Goal: Information Seeking & Learning: Compare options

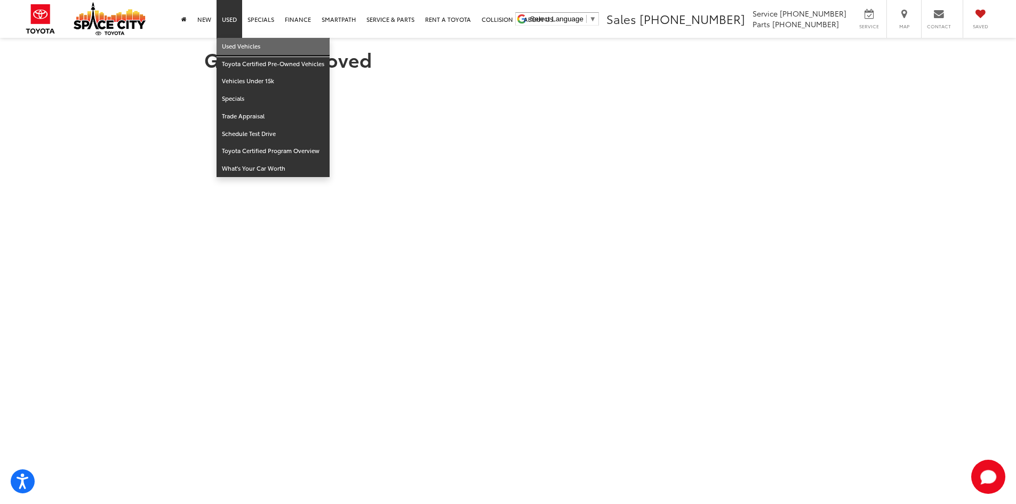
click at [228, 42] on link "Used Vehicles" at bounding box center [273, 47] width 113 height 18
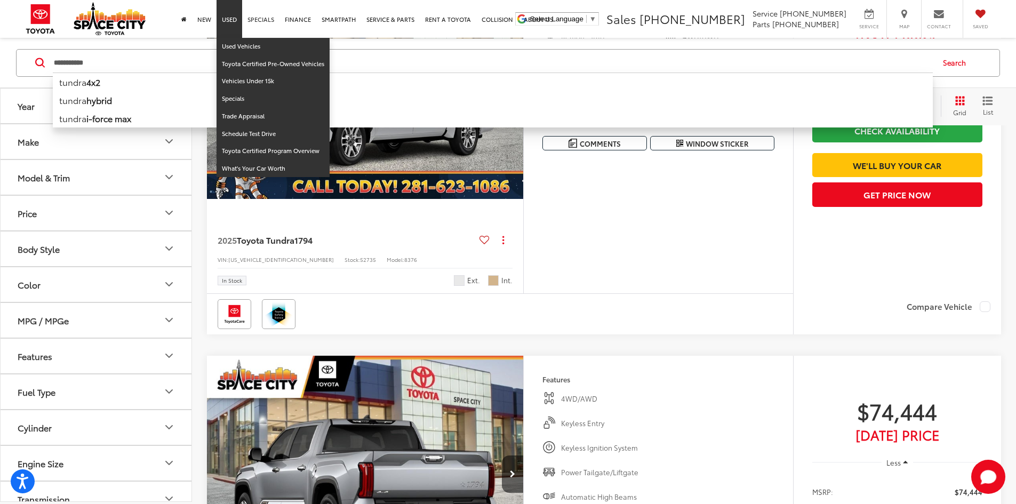
scroll to position [2720, 0]
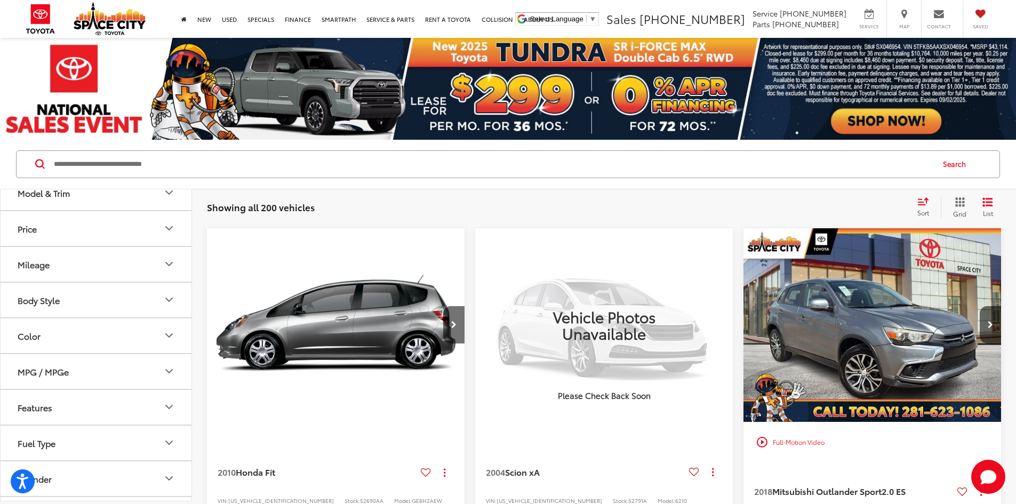
scroll to position [213, 0]
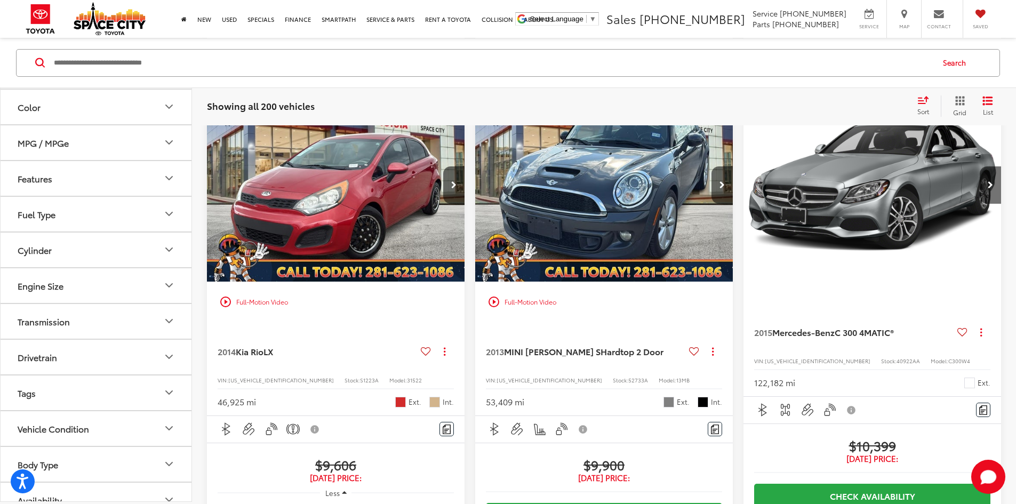
scroll to position [795, 0]
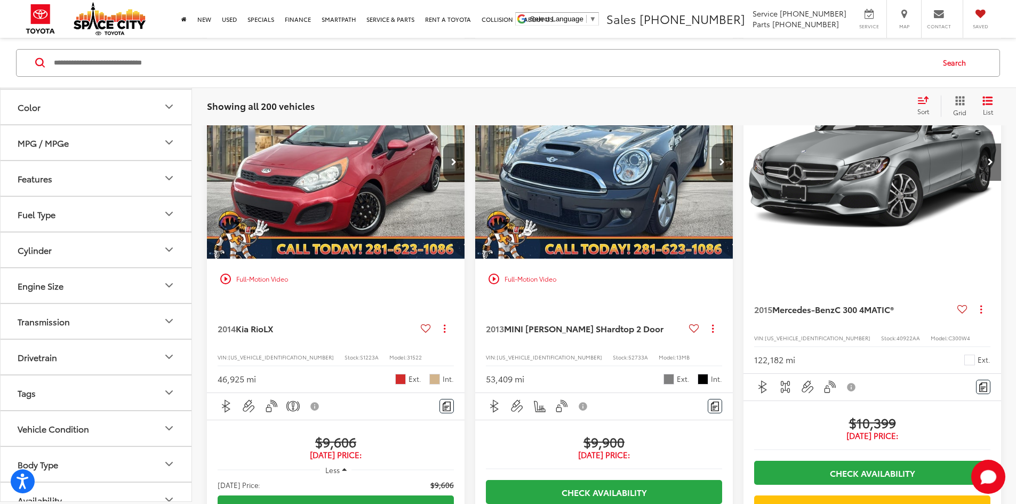
click at [140, 54] on input "Search by Make, Model, or Keyword" at bounding box center [493, 63] width 880 height 26
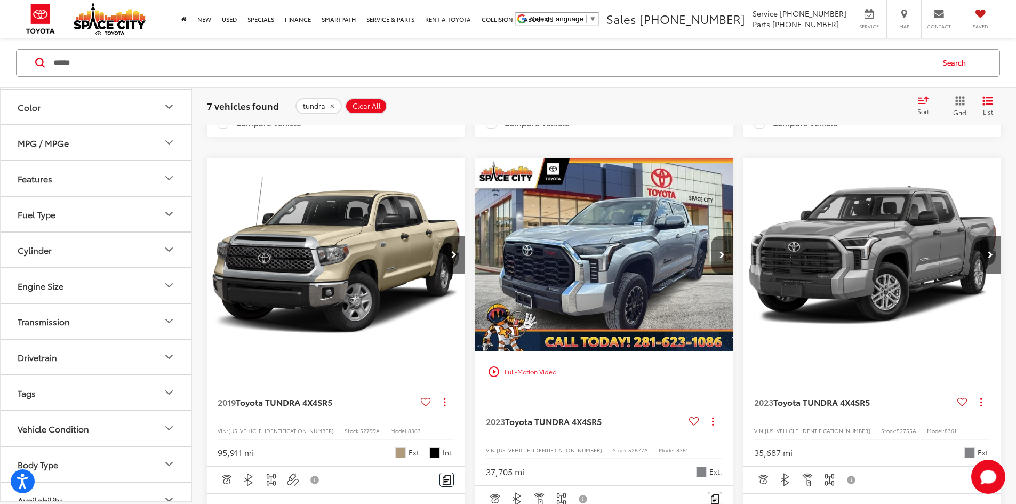
scroll to position [742, 0]
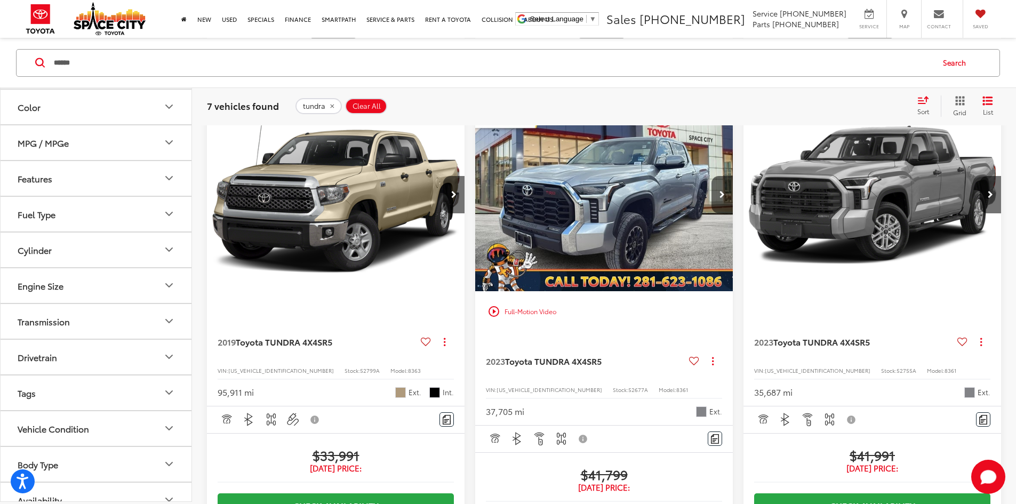
copy span "5TFGY5F11MX275314"
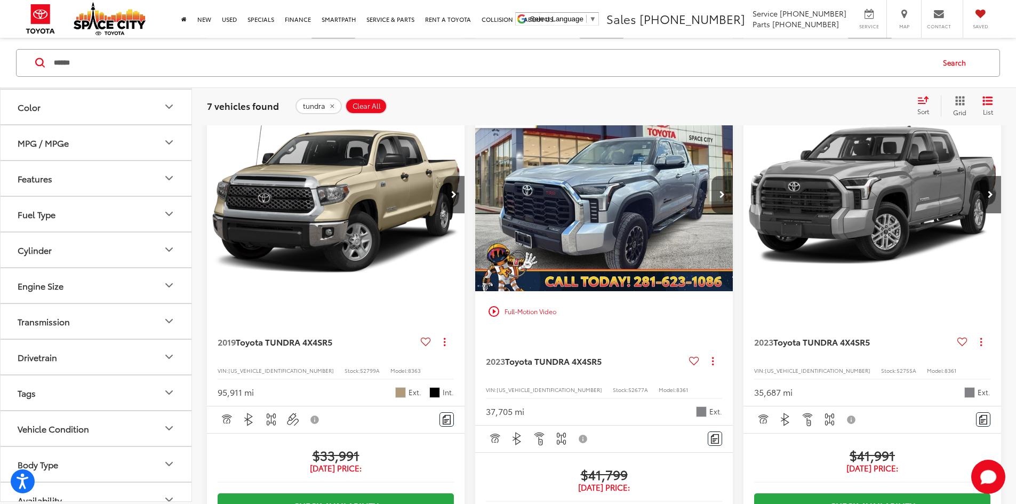
drag, startPoint x: 700, startPoint y: 396, endPoint x: 736, endPoint y: 398, distance: 35.8
drag, startPoint x: 738, startPoint y: 403, endPoint x: 676, endPoint y: 400, distance: 61.4
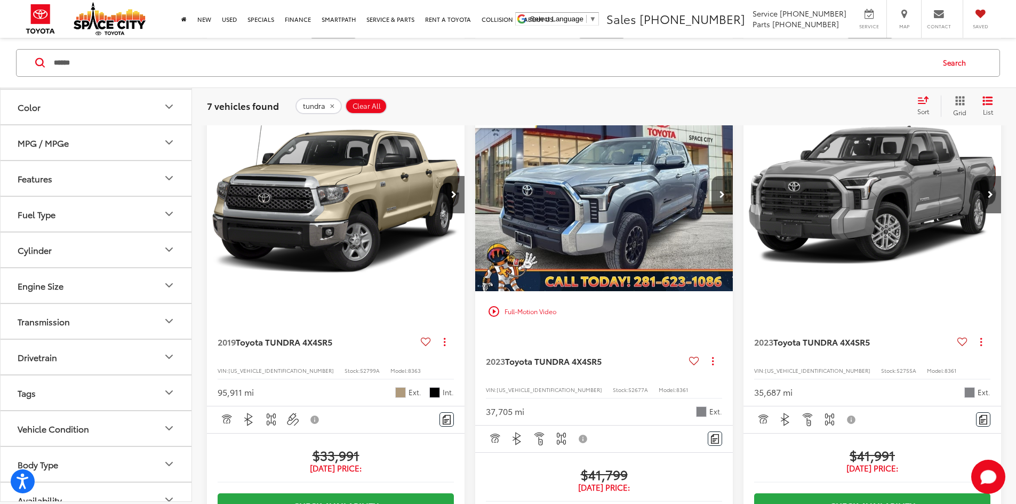
copy span "$42,699"
copy span "S1340"
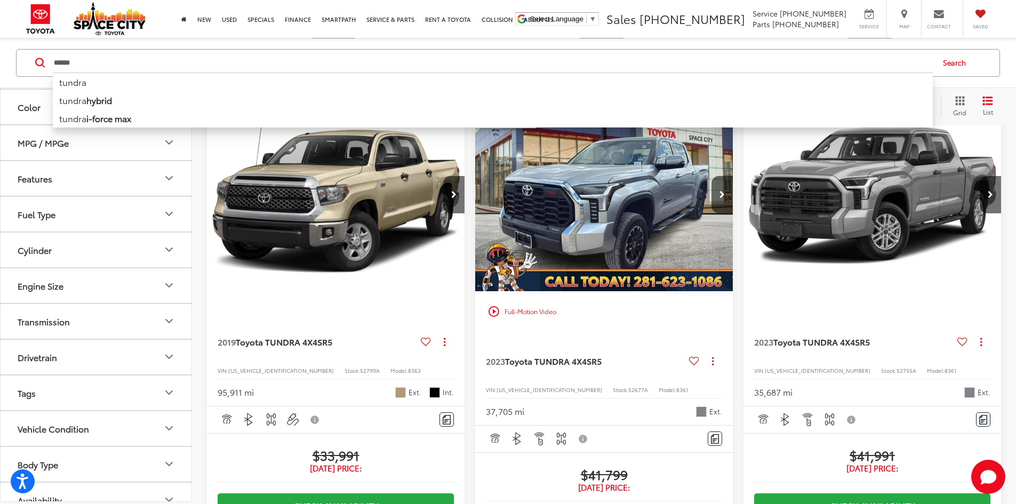
drag, startPoint x: 92, startPoint y: 70, endPoint x: -220, endPoint y: 66, distance: 312.0
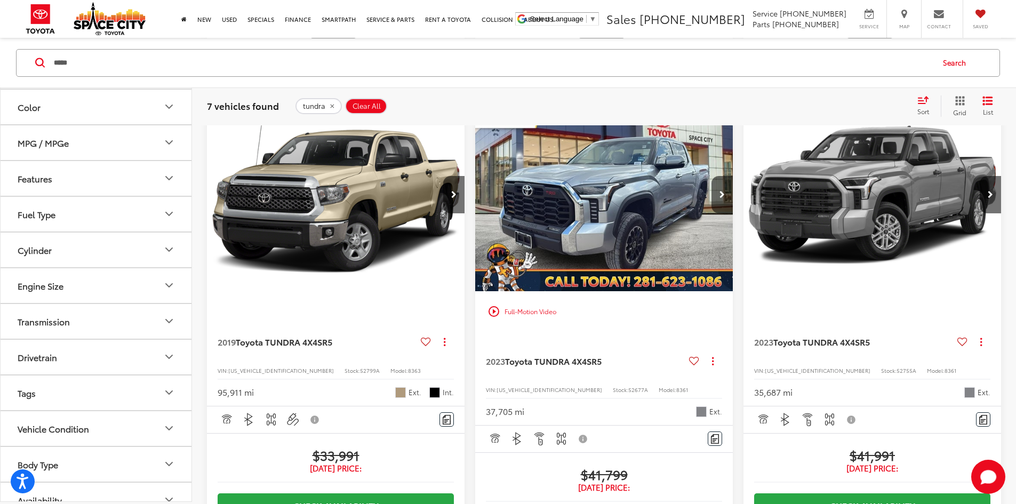
type input "*****"
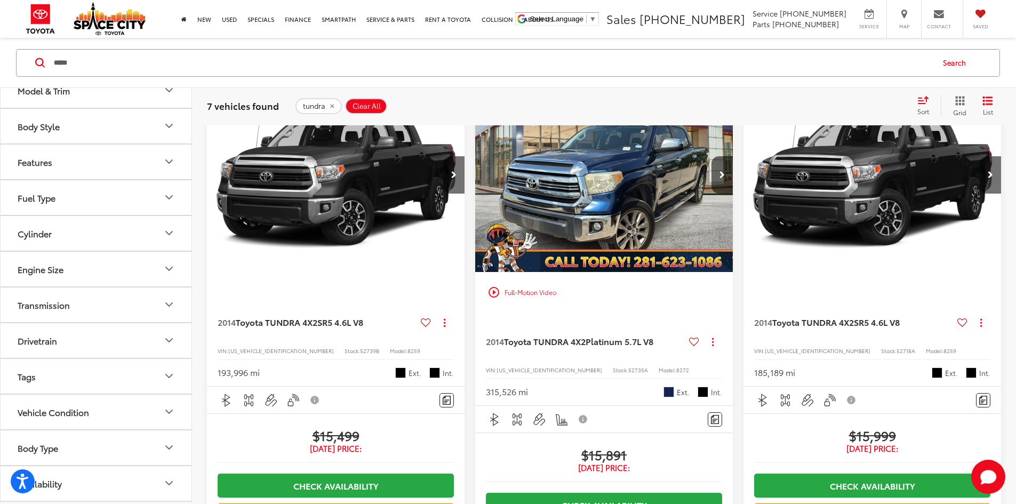
scroll to position [102, 0]
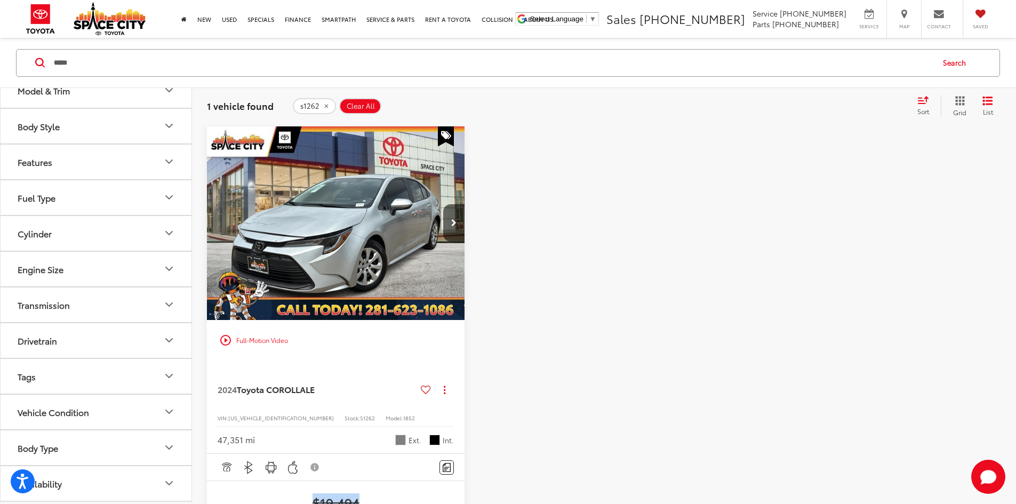
drag, startPoint x: 278, startPoint y: 454, endPoint x: 327, endPoint y: 459, distance: 49.8
click at [327, 494] on span "$19,494" at bounding box center [336, 502] width 236 height 16
copy span "$19,494"
